Goal: Transaction & Acquisition: Purchase product/service

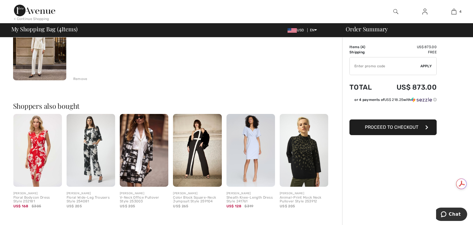
click at [394, 129] on span "Proceed to Checkout" at bounding box center [391, 128] width 53 height 6
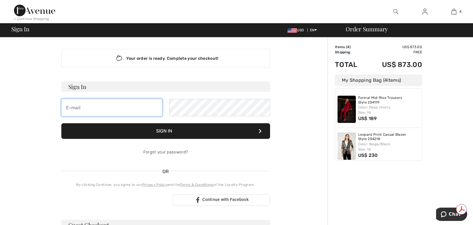
click at [86, 109] on input "email" at bounding box center [111, 107] width 101 height 17
type input "[EMAIL_ADDRESS][DOMAIN_NAME]"
click at [169, 130] on button "Sign In" at bounding box center [165, 131] width 209 height 16
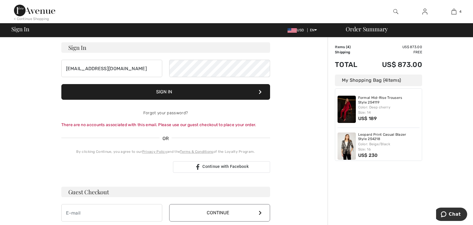
scroll to position [29, 0]
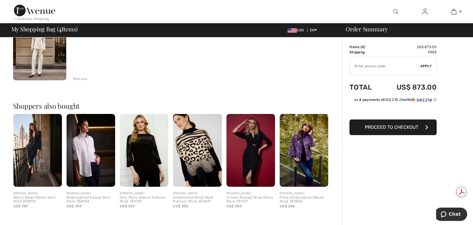
click at [203, 197] on div "Embellished Mock Neck Pullover Style 253847" at bounding box center [197, 200] width 49 height 8
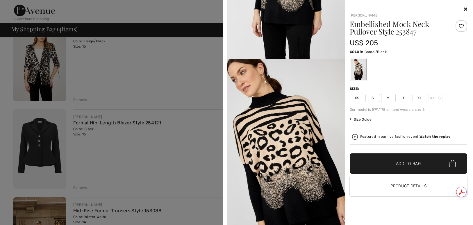
scroll to position [116, 0]
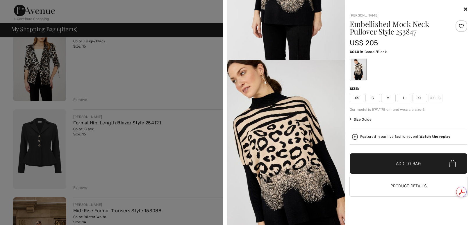
click at [465, 8] on icon at bounding box center [465, 9] width 3 height 5
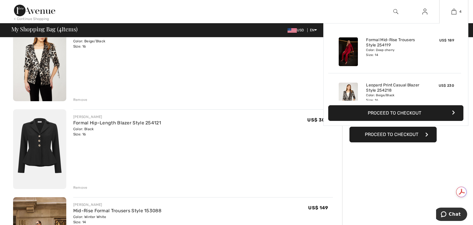
click at [400, 114] on button "Proceed to Checkout" at bounding box center [395, 113] width 135 height 16
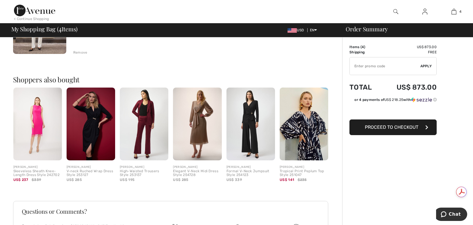
scroll to position [378, 0]
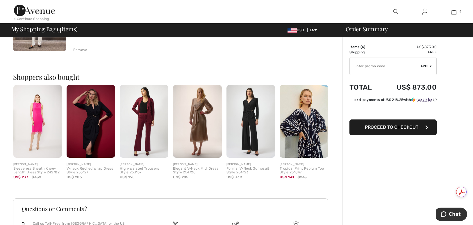
click at [377, 130] on button "Proceed to Checkout" at bounding box center [392, 128] width 87 height 16
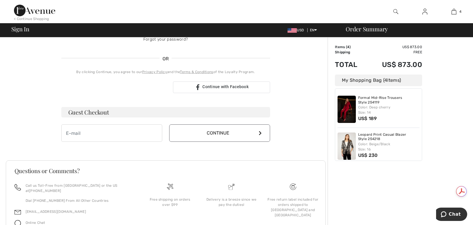
scroll to position [139, 0]
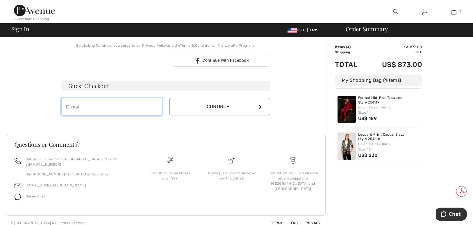
click at [83, 108] on input "email" at bounding box center [111, 106] width 101 height 17
type input "vpurcell@lifecarecol.com"
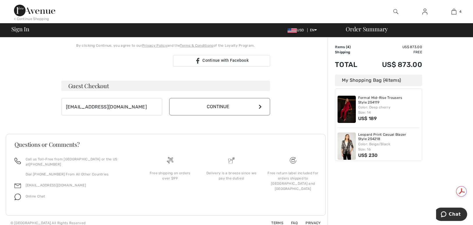
click at [203, 109] on button "Continue" at bounding box center [219, 106] width 101 height 17
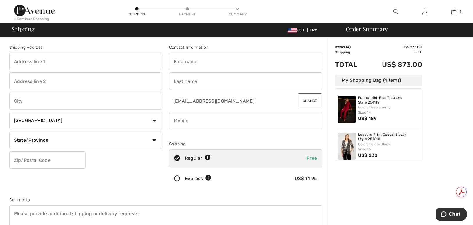
click at [31, 64] on input "text" at bounding box center [85, 61] width 153 height 17
click at [33, 60] on input "text" at bounding box center [85, 61] width 153 height 17
type input "3819 Antibes Lane"
click at [28, 102] on input "text" at bounding box center [85, 100] width 153 height 17
type input "Houston"
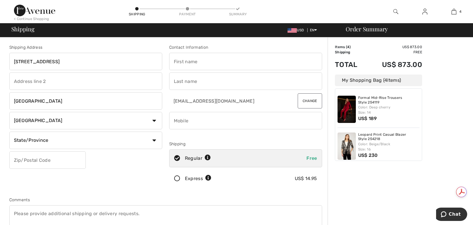
click at [37, 123] on select "Country Canada United States Afghanistan Aland Islands Albania Algeria American…" at bounding box center [85, 120] width 153 height 17
select select "US"
click at [9, 112] on select "Country Canada United States Afghanistan Aland Islands Albania Algeria American…" at bounding box center [85, 120] width 153 height 17
click at [37, 142] on select "State/Province Alabama Alaska American Samoa Arizona Arkansas California Colora…" at bounding box center [85, 140] width 153 height 17
select select "TX"
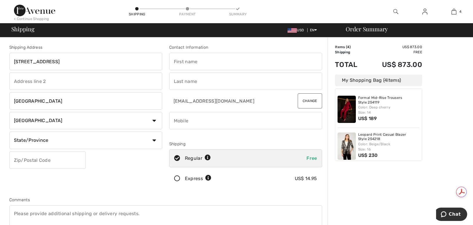
click at [9, 132] on select "State/Province Alabama Alaska American Samoa Arizona Arkansas California Colora…" at bounding box center [85, 140] width 153 height 17
click at [28, 162] on input "text" at bounding box center [47, 160] width 76 height 17
type input "77082"
click at [190, 60] on input "text" at bounding box center [245, 61] width 153 height 17
type input "Valerie"
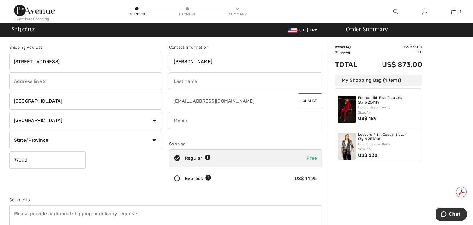
click at [203, 80] on input "text" at bounding box center [245, 81] width 153 height 17
type input "Purcell"
click at [216, 118] on input "phone" at bounding box center [245, 120] width 153 height 17
type input "7133987889"
click at [202, 180] on div "Express" at bounding box center [198, 178] width 26 height 7
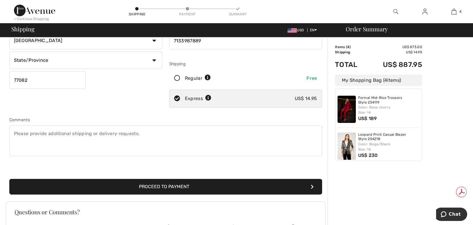
scroll to position [87, 0]
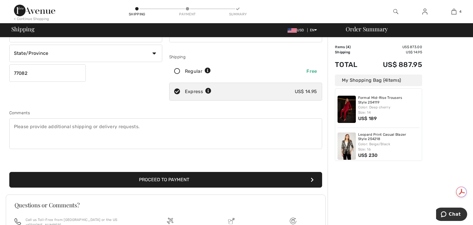
click at [166, 176] on button "Proceed to Payment" at bounding box center [165, 180] width 313 height 16
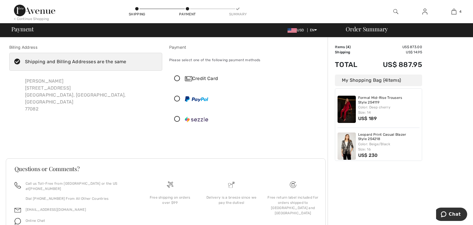
click at [178, 79] on icon at bounding box center [176, 79] width 15 height 6
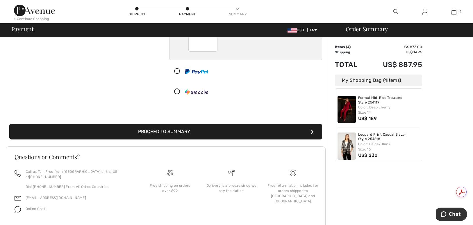
scroll to position [105, 0]
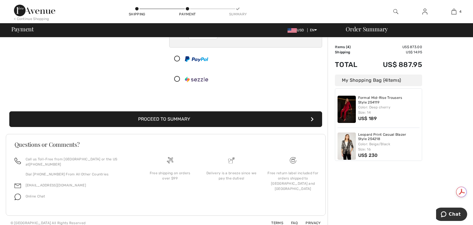
click at [164, 120] on button "Proceed to Summary" at bounding box center [165, 120] width 313 height 16
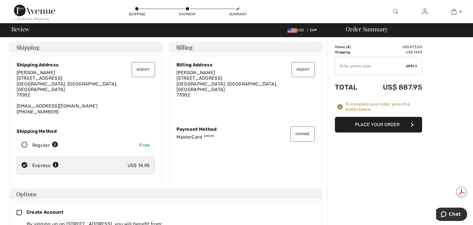
click at [354, 125] on button "Place Your Order" at bounding box center [378, 125] width 87 height 16
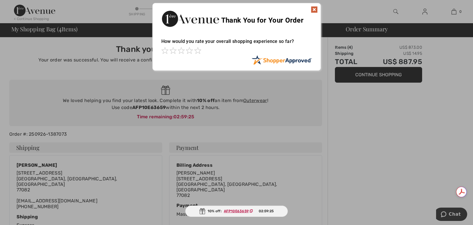
drag, startPoint x: 219, startPoint y: 89, endPoint x: 312, endPoint y: 10, distance: 121.8
click at [312, 10] on img at bounding box center [314, 9] width 7 height 7
